Goal: Information Seeking & Learning: Learn about a topic

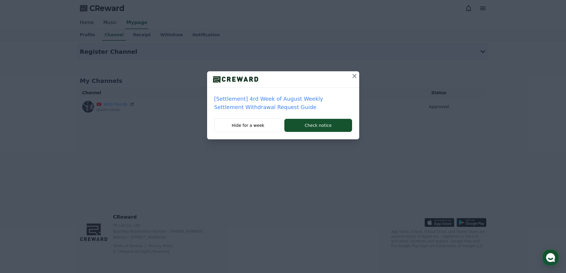
click at [109, 22] on div "[Settlement] 4rd Week of August Weekly Settlement Withdrawal Request Guide Hide…" at bounding box center [283, 74] width 566 height 149
click at [353, 78] on icon at bounding box center [354, 76] width 7 height 7
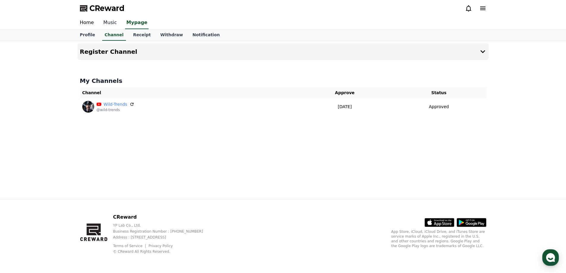
click at [108, 24] on link "Music" at bounding box center [110, 23] width 23 height 12
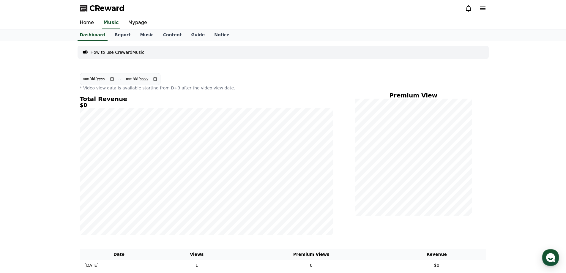
drag, startPoint x: 143, startPoint y: 34, endPoint x: 128, endPoint y: 14, distance: 25.6
click at [143, 34] on link "Music" at bounding box center [146, 34] width 23 height 11
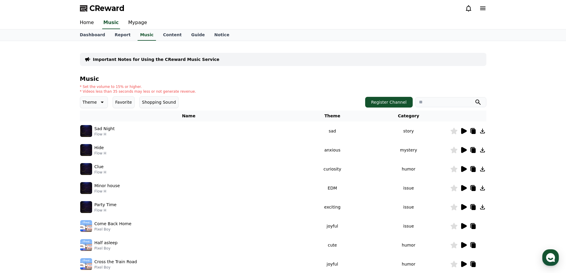
click at [435, 102] on input "search" at bounding box center [450, 102] width 71 height 10
type input "*********"
click at [475, 99] on button "submit" at bounding box center [478, 102] width 7 height 7
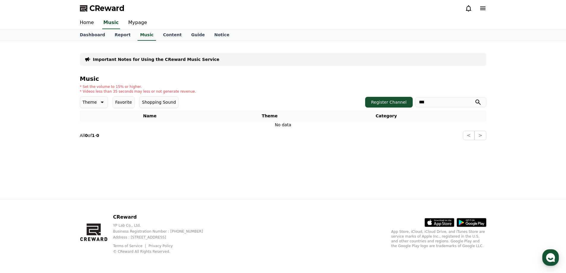
type input "***"
click at [475, 99] on button "submit" at bounding box center [478, 102] width 7 height 7
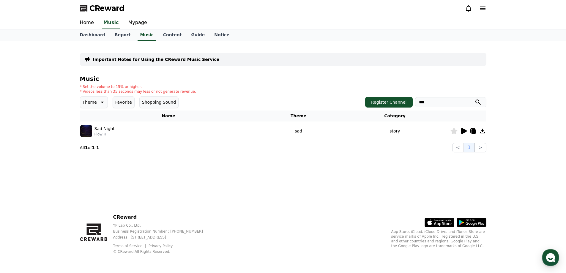
click at [467, 130] on icon at bounding box center [463, 131] width 7 height 7
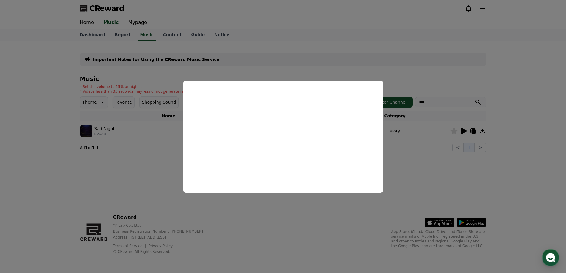
click at [161, 142] on button "close modal" at bounding box center [283, 136] width 566 height 273
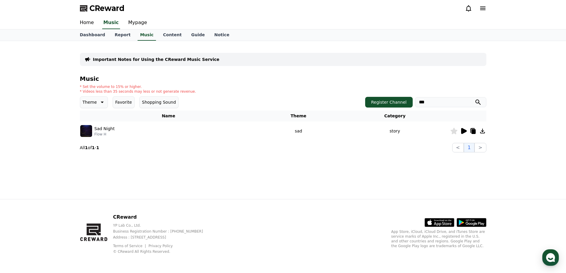
drag, startPoint x: 459, startPoint y: 101, endPoint x: 336, endPoint y: 102, distance: 123.1
click at [337, 102] on div "Theme Favorite Shopping Sound Register Channel ***" at bounding box center [283, 102] width 407 height 12
click at [243, 81] on h4 "Music" at bounding box center [283, 79] width 407 height 7
click at [100, 105] on icon at bounding box center [101, 102] width 7 height 7
click at [95, 114] on div "All Fantasy Curiosity Dark Bright Popping Exciting Twist Majestic Dramatic Joyf…" at bounding box center [94, 264] width 26 height 307
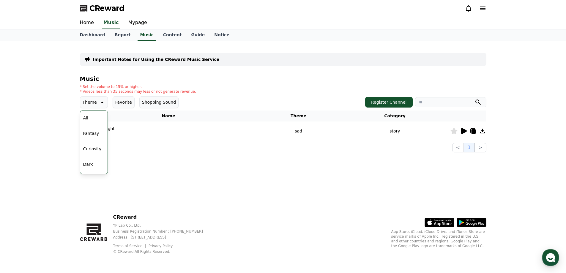
click at [93, 117] on div "All Fantasy Curiosity Dark Bright Popping Exciting Twist Majestic Dramatic Joyf…" at bounding box center [94, 264] width 26 height 307
click at [90, 119] on button "All" at bounding box center [86, 117] width 10 height 13
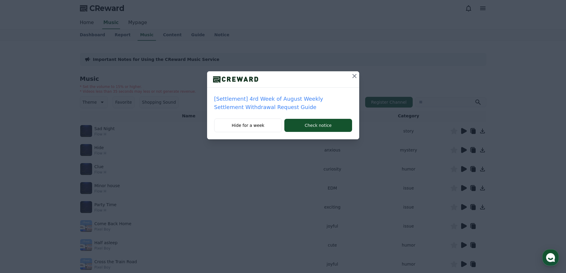
click at [354, 73] on icon at bounding box center [354, 76] width 7 height 7
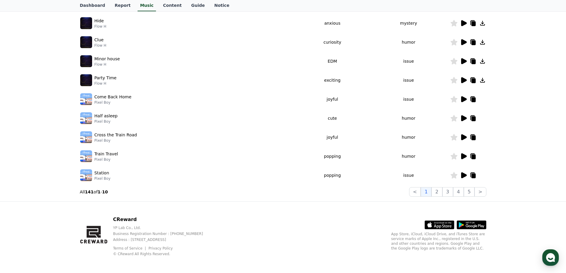
scroll to position [129, 0]
